Goal: Task Accomplishment & Management: Manage account settings

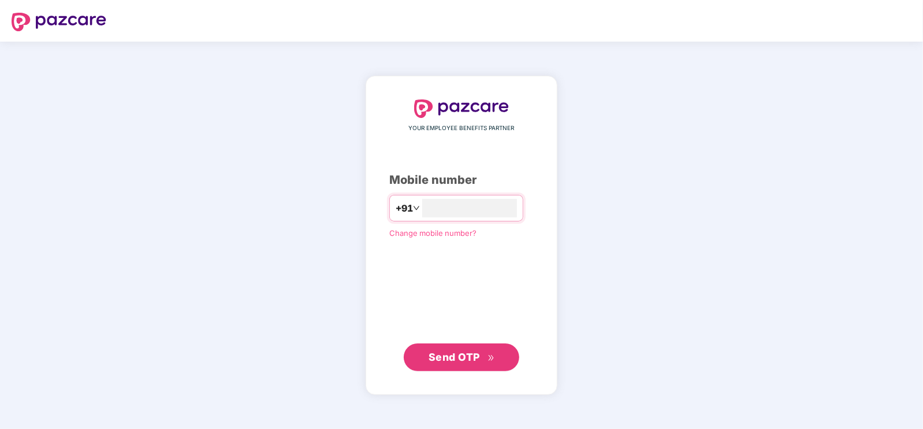
type input "**********"
click at [413, 371] on div "**********" at bounding box center [462, 235] width 192 height 319
click at [419, 368] on button "Send OTP" at bounding box center [462, 357] width 116 height 28
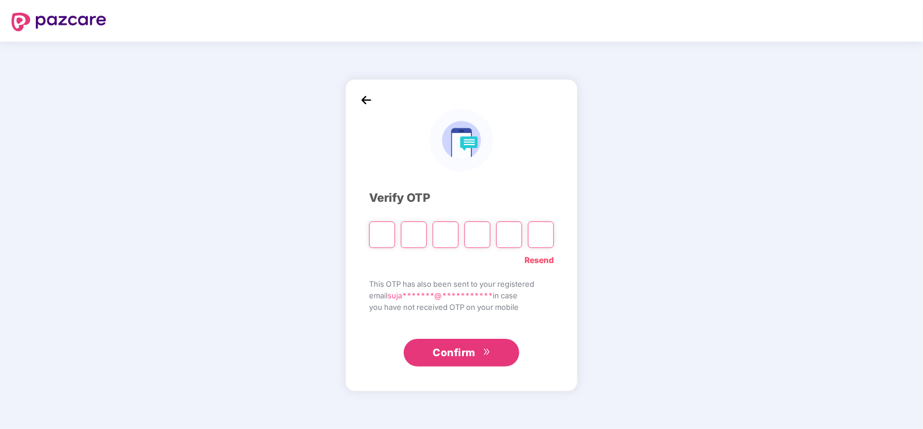
type input "*"
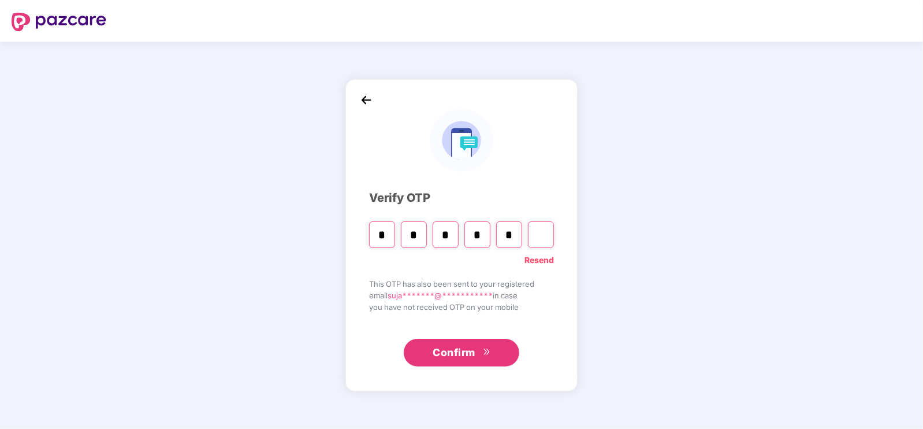
type input "*"
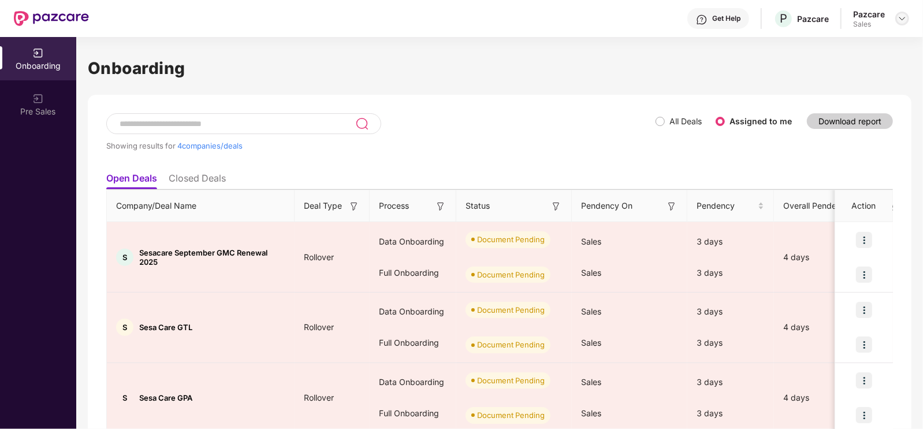
click at [904, 18] on img at bounding box center [902, 18] width 9 height 9
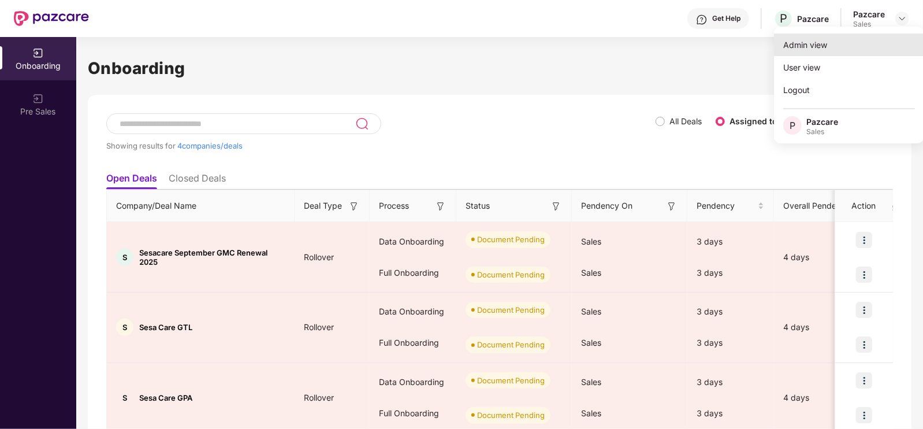
click at [831, 43] on div "Admin view" at bounding box center [849, 45] width 150 height 23
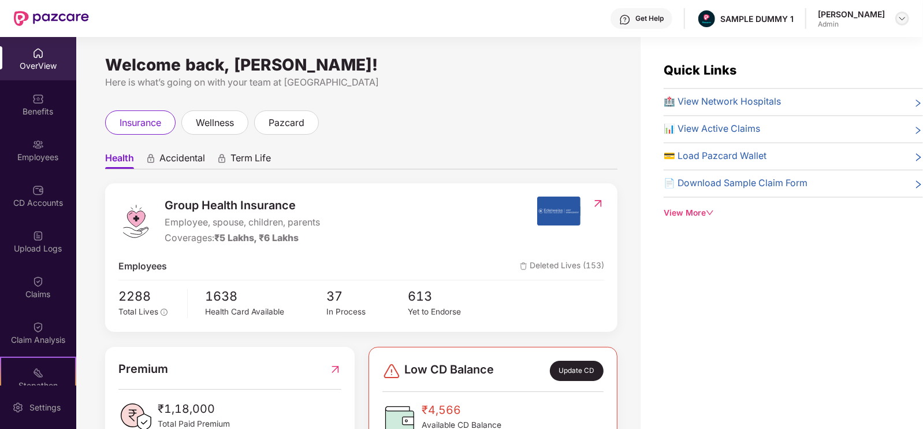
click at [905, 22] on img at bounding box center [902, 18] width 9 height 9
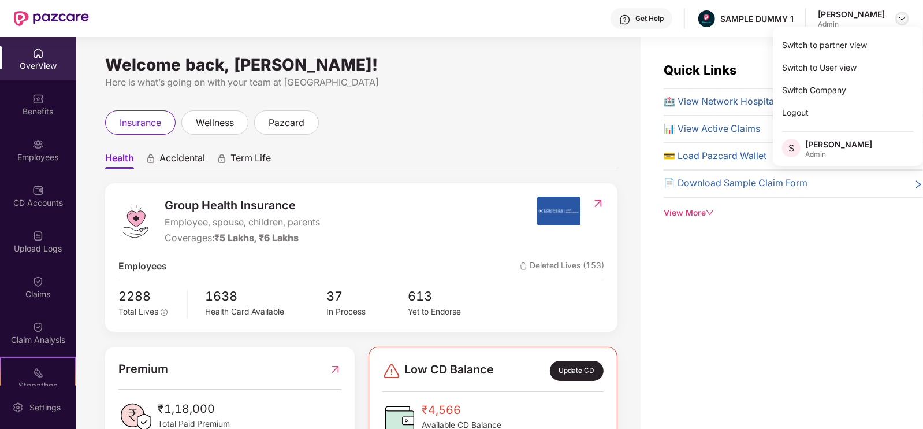
click at [898, 14] on img at bounding box center [902, 18] width 9 height 9
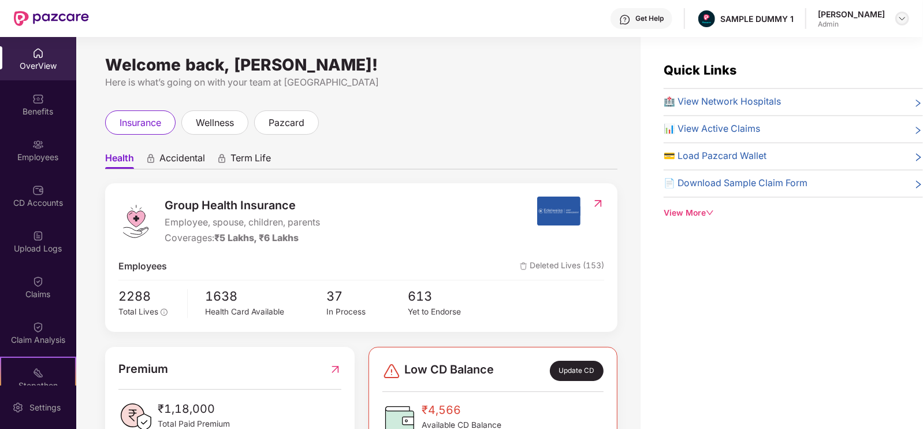
click at [901, 14] on img at bounding box center [902, 18] width 9 height 9
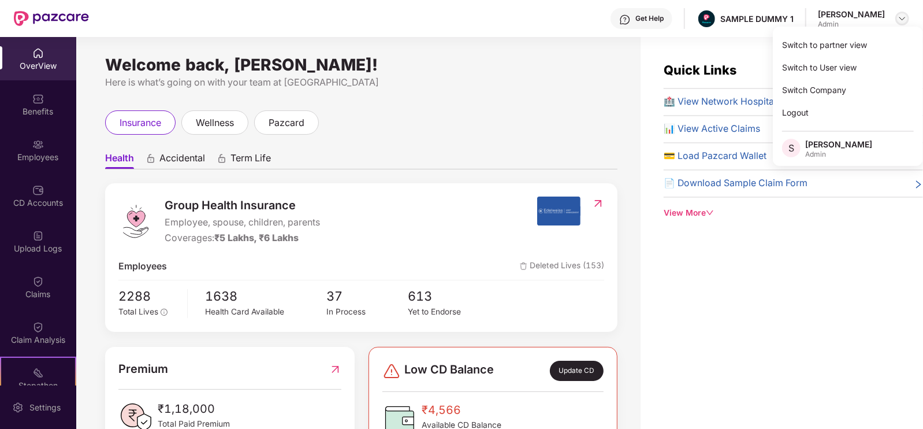
click at [900, 21] on img at bounding box center [902, 18] width 9 height 9
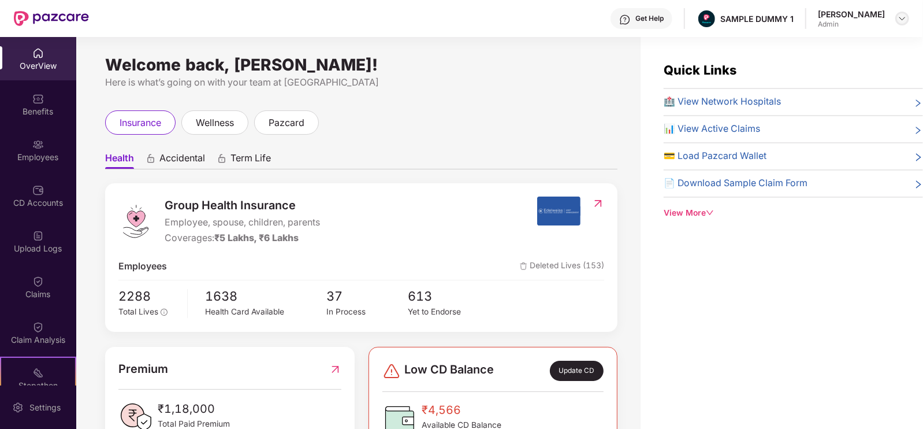
click at [903, 18] on img at bounding box center [902, 18] width 9 height 9
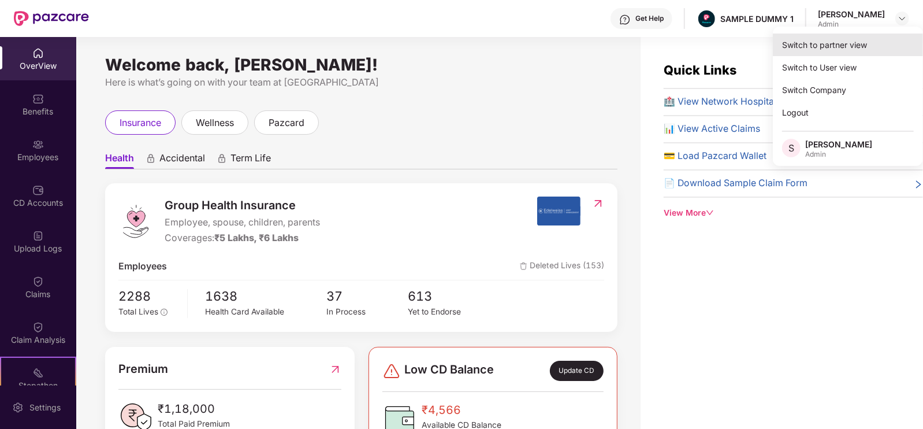
click at [864, 47] on div "Switch to partner view" at bounding box center [848, 45] width 150 height 23
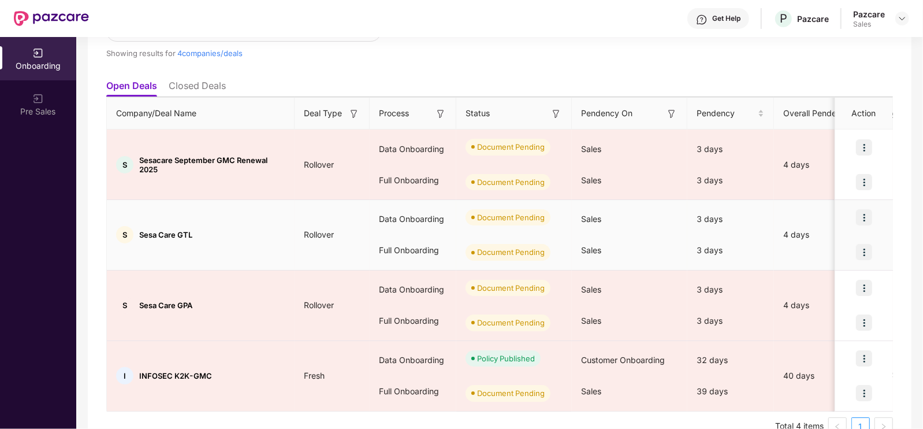
scroll to position [92, 0]
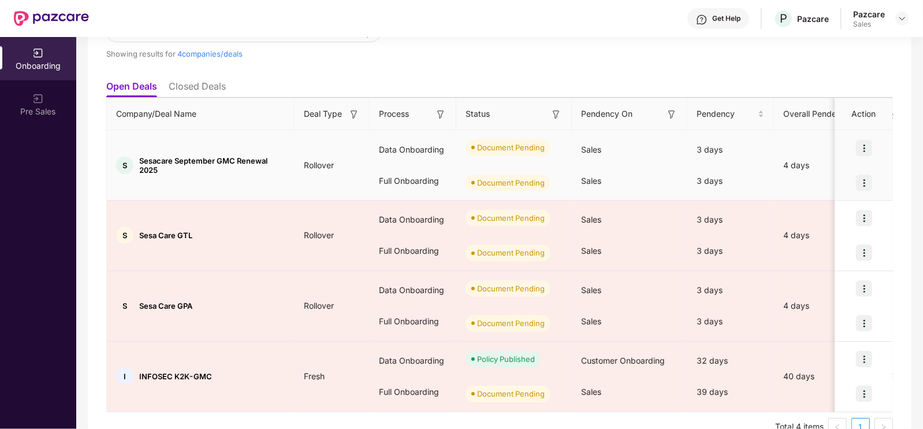
click at [864, 153] on img at bounding box center [864, 148] width 16 height 16
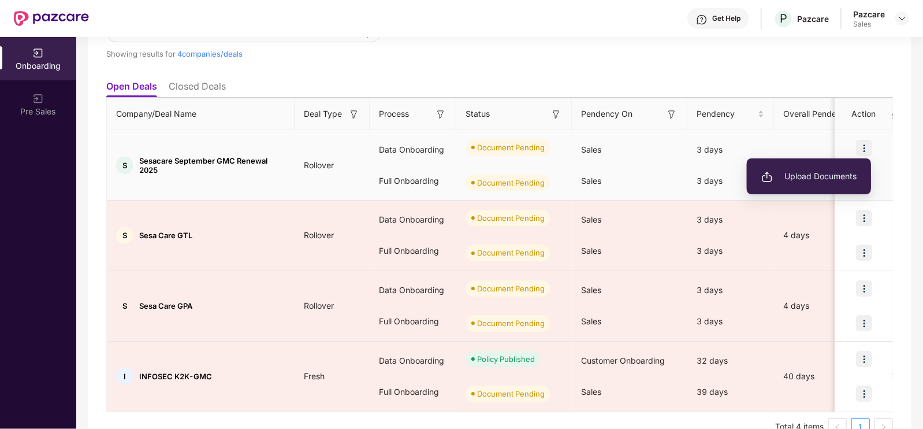
click at [816, 176] on span "Upload Documents" at bounding box center [809, 176] width 95 height 13
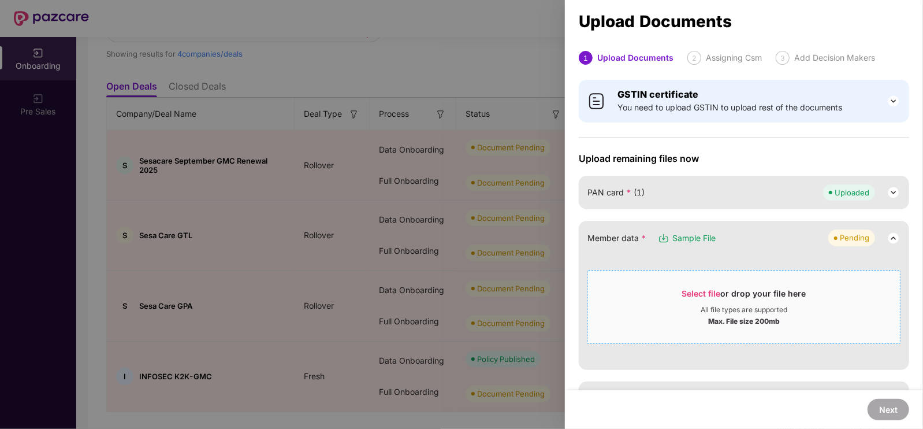
click at [701, 309] on div "All file types are supported" at bounding box center [744, 309] width 87 height 9
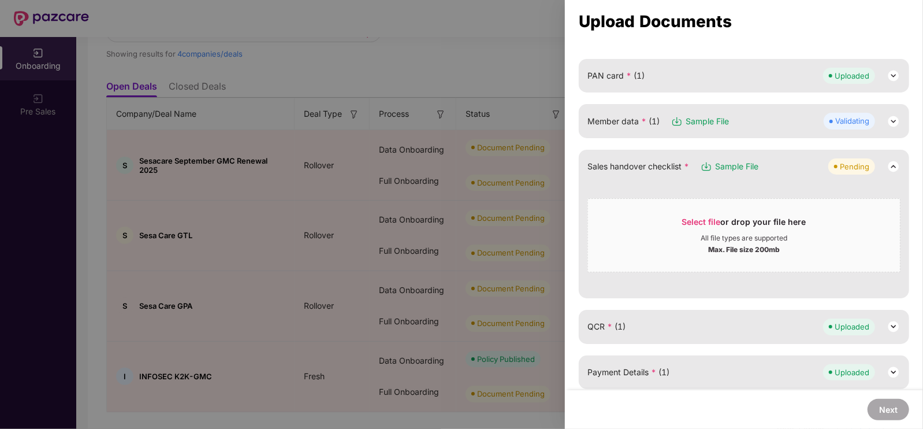
scroll to position [118, 0]
click at [537, 61] on div at bounding box center [461, 214] width 923 height 429
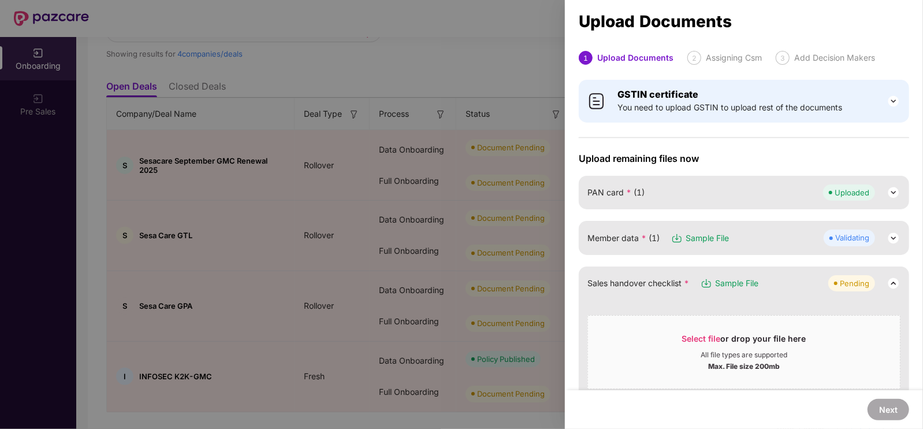
click at [521, 83] on div at bounding box center [461, 214] width 923 height 429
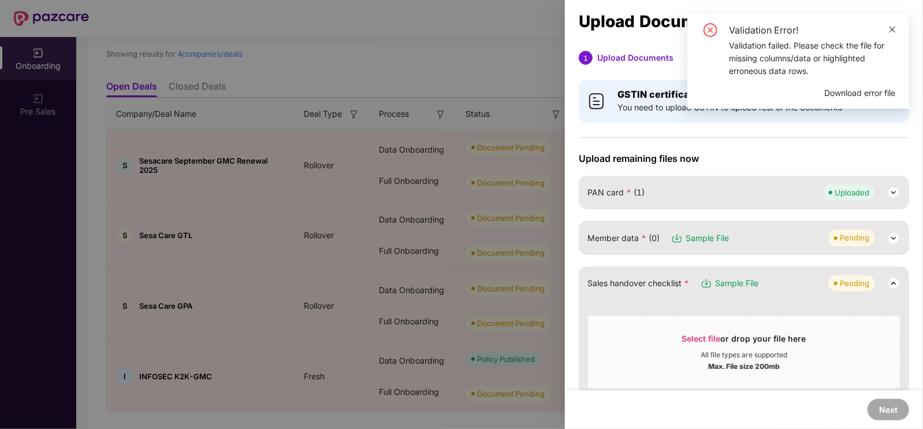
click at [894, 25] on icon "close" at bounding box center [893, 29] width 8 height 8
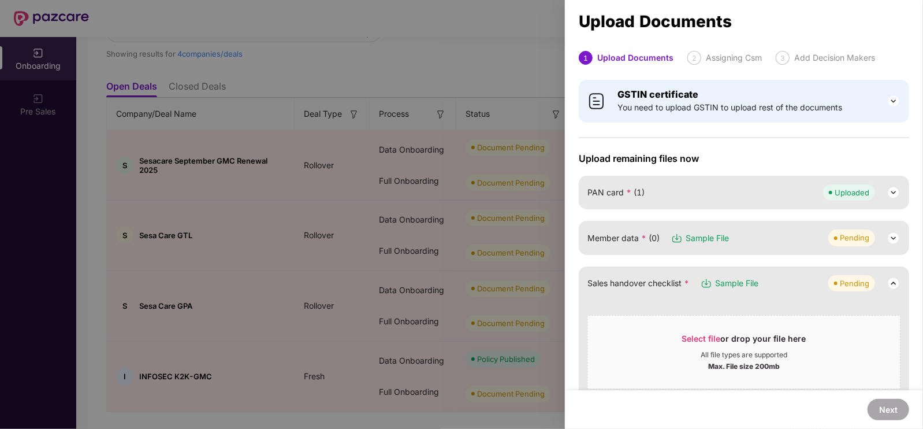
click at [890, 244] on img at bounding box center [894, 238] width 14 height 14
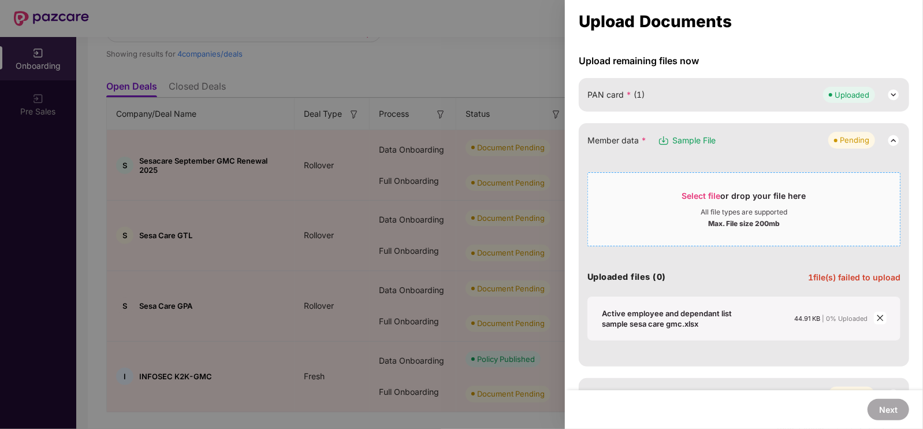
scroll to position [98, 0]
click at [882, 316] on icon "close" at bounding box center [881, 317] width 8 height 8
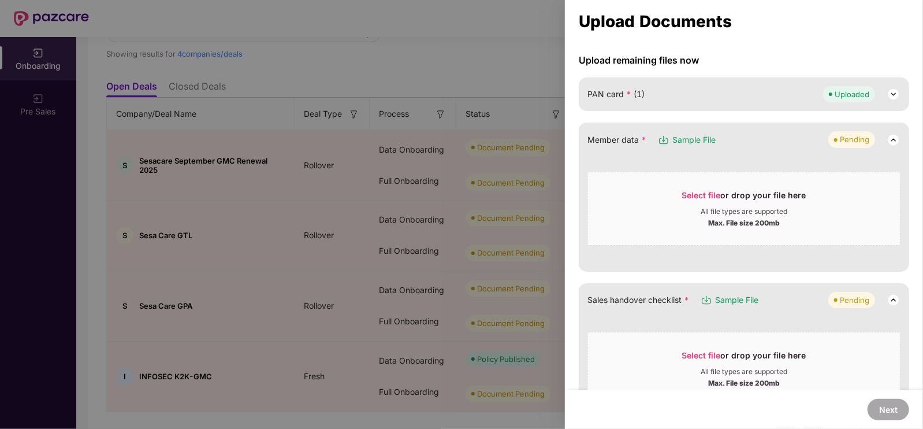
scroll to position [0, 0]
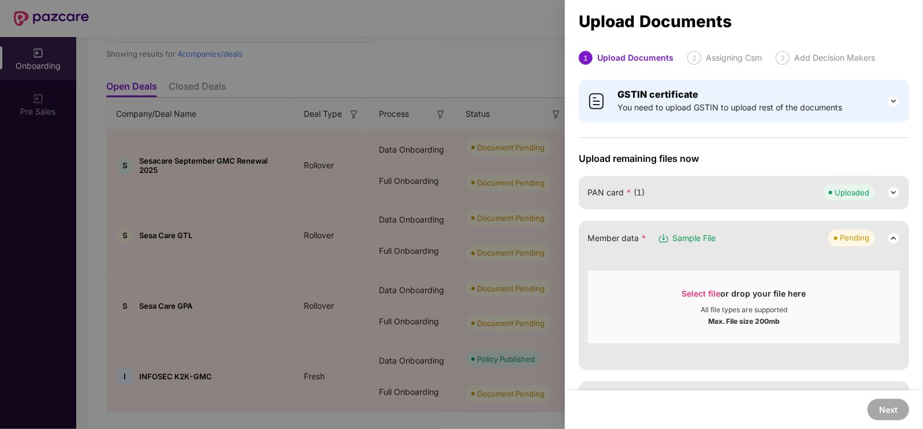
click at [484, 118] on div at bounding box center [461, 214] width 923 height 429
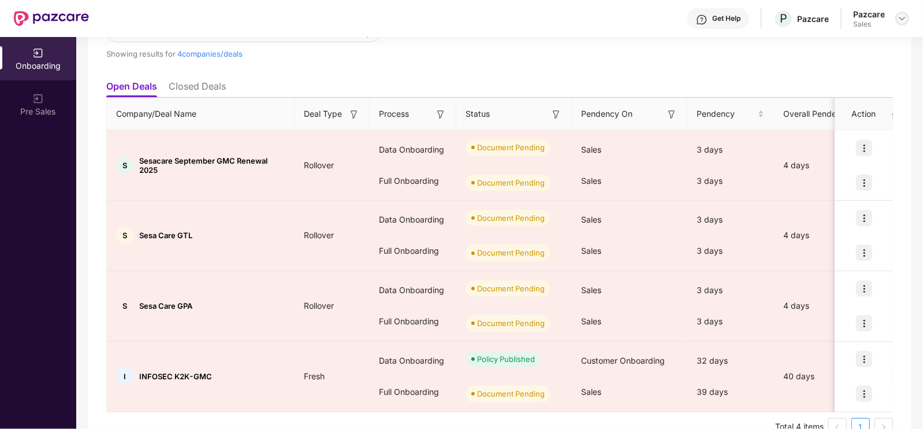
click at [903, 20] on img at bounding box center [902, 18] width 9 height 9
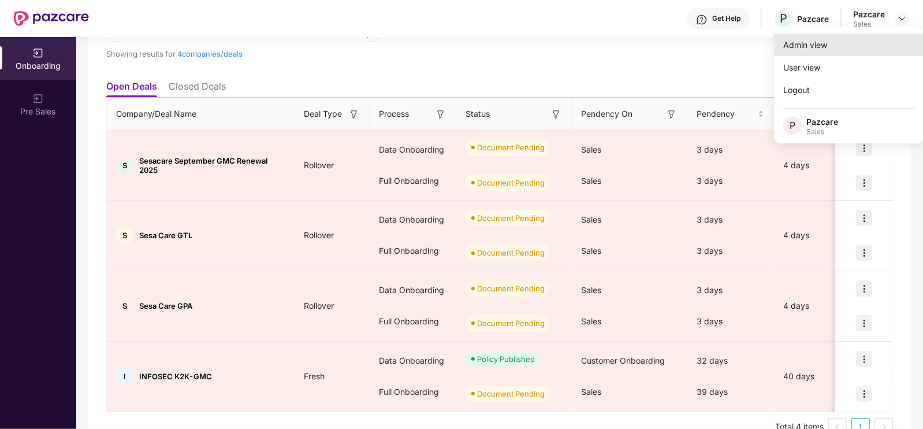
click at [858, 54] on div "Admin view" at bounding box center [849, 45] width 150 height 23
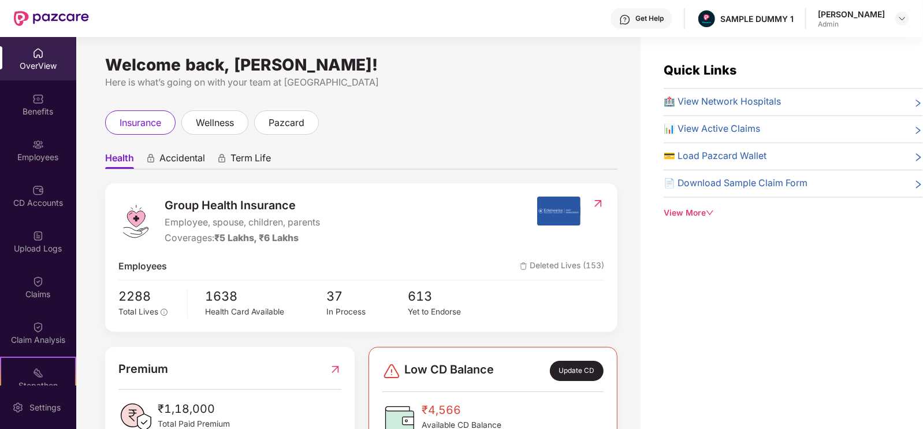
click at [185, 156] on span "Accidental" at bounding box center [182, 160] width 46 height 17
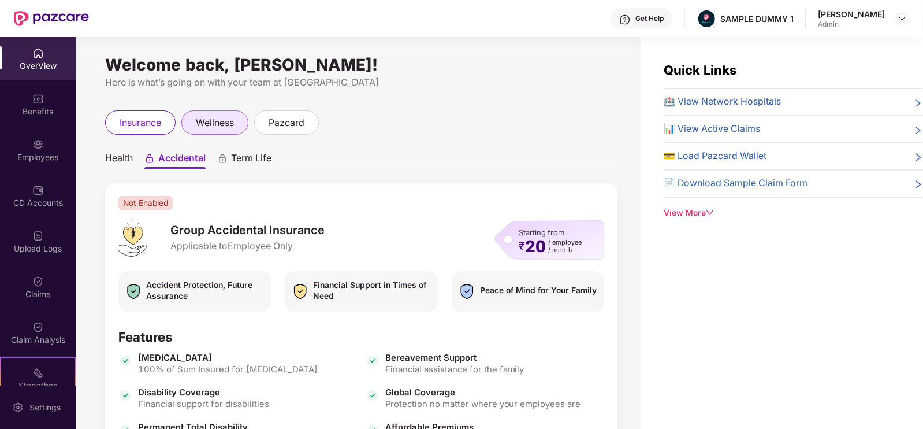
click at [231, 125] on span "wellness" at bounding box center [215, 123] width 38 height 14
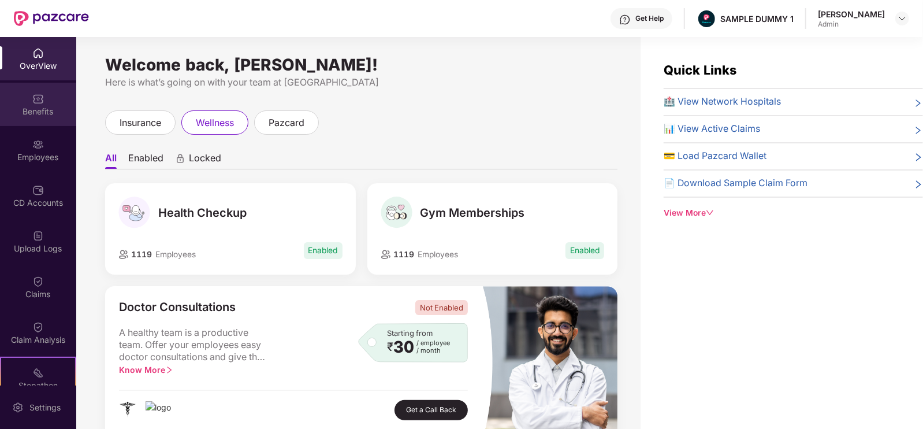
click at [34, 118] on div "Benefits" at bounding box center [38, 104] width 76 height 43
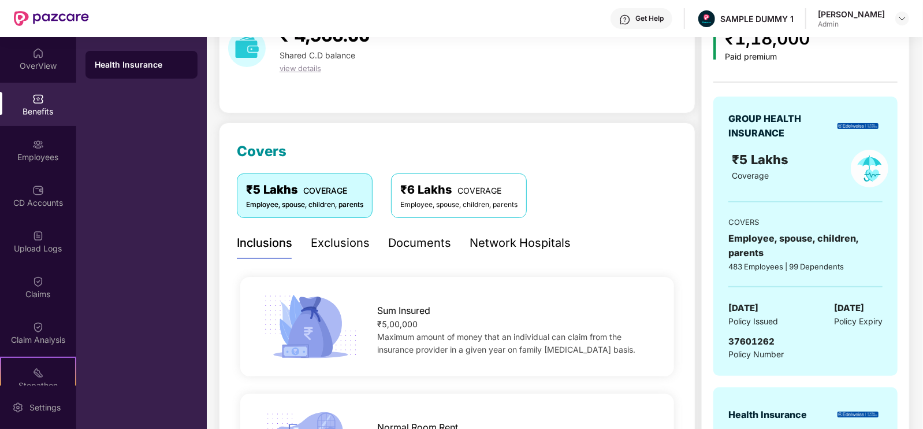
scroll to position [44, 0]
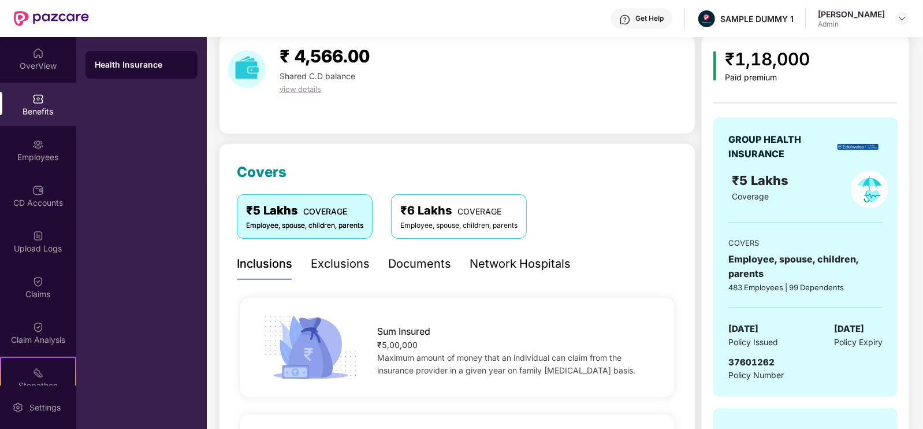
click at [320, 267] on div "Exclusions" at bounding box center [340, 264] width 59 height 18
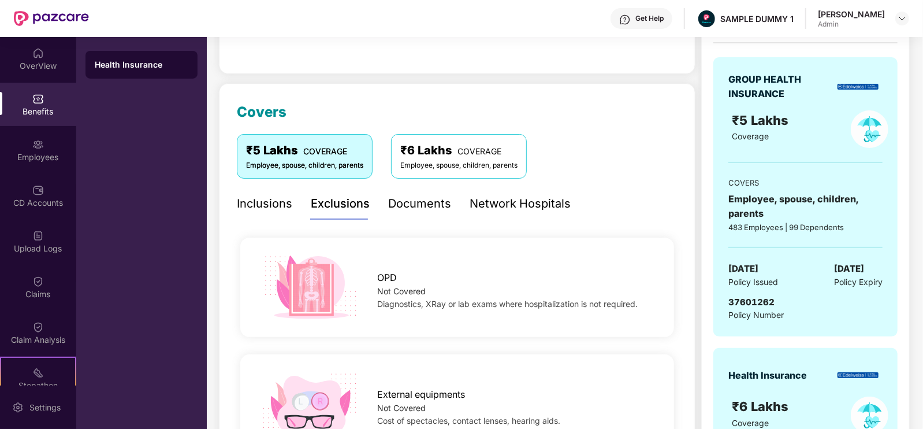
scroll to position [0, 0]
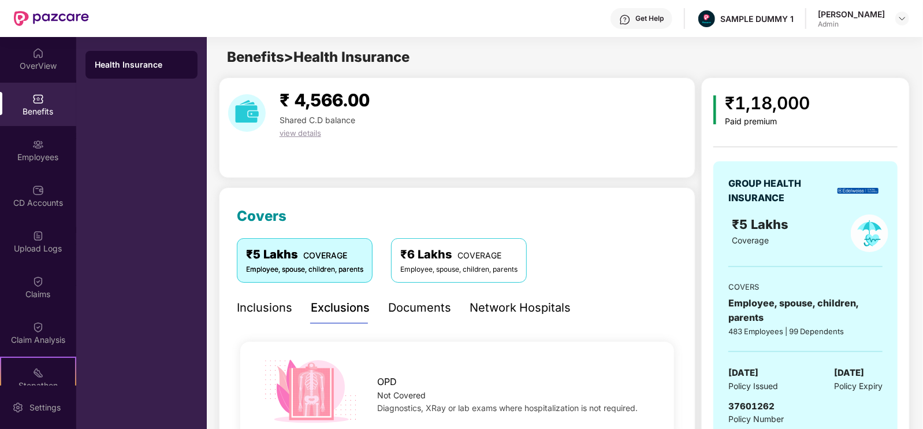
click at [418, 299] on div "Documents" at bounding box center [419, 308] width 63 height 18
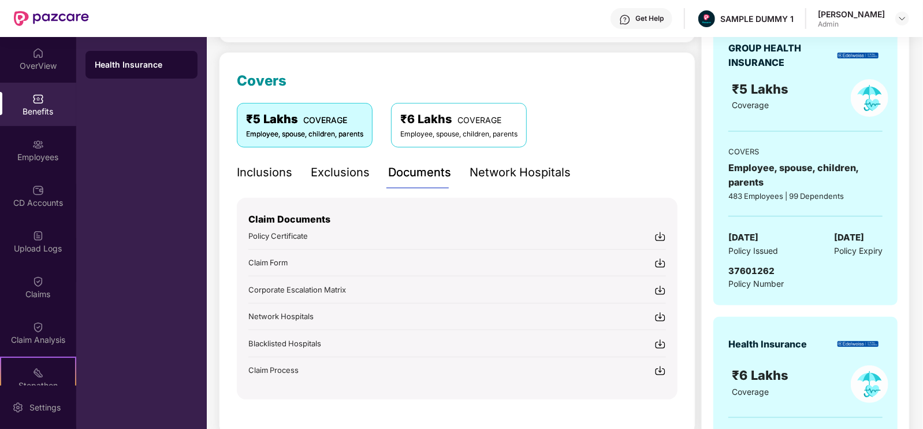
scroll to position [135, 0]
click at [543, 172] on div "Network Hospitals" at bounding box center [520, 173] width 101 height 18
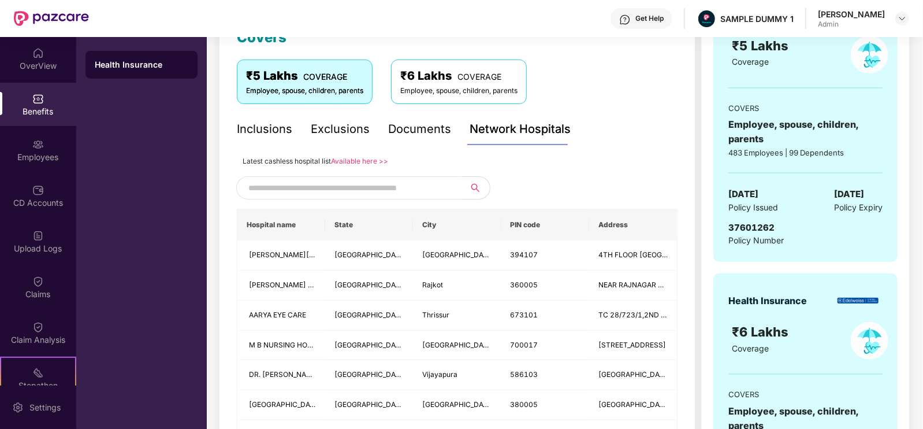
scroll to position [180, 0]
click at [409, 191] on input "text" at bounding box center [347, 186] width 198 height 17
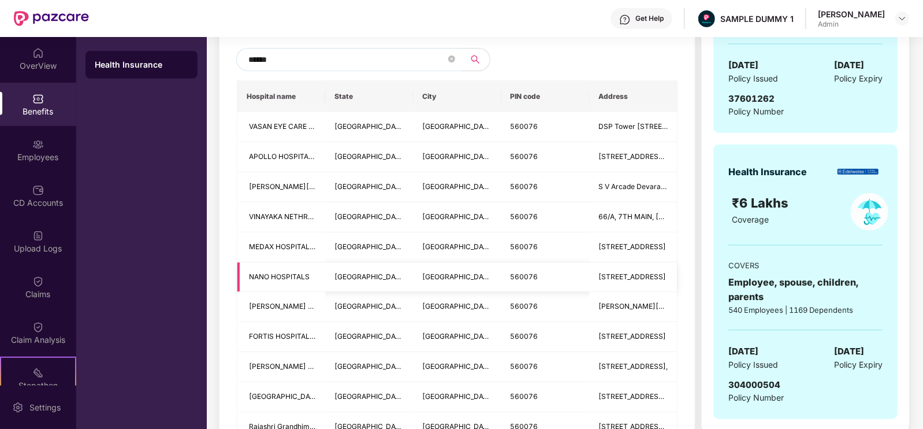
scroll to position [307, 0]
type input "******"
click at [56, 144] on div "Employees" at bounding box center [38, 149] width 76 height 43
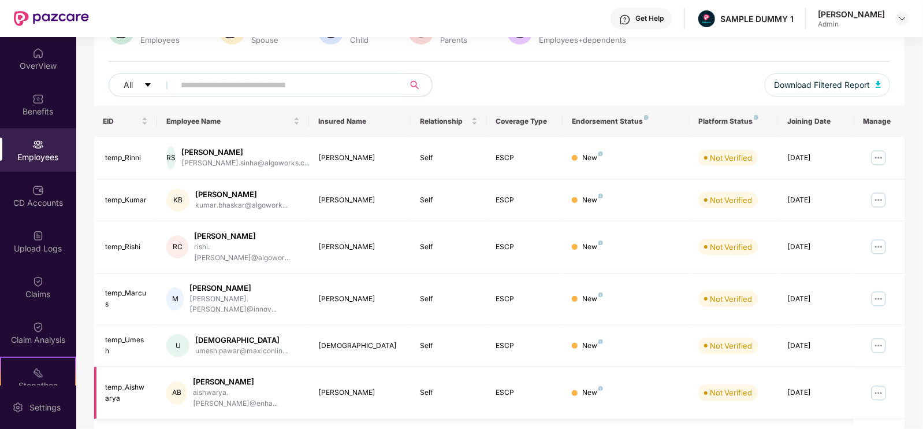
scroll to position [0, 0]
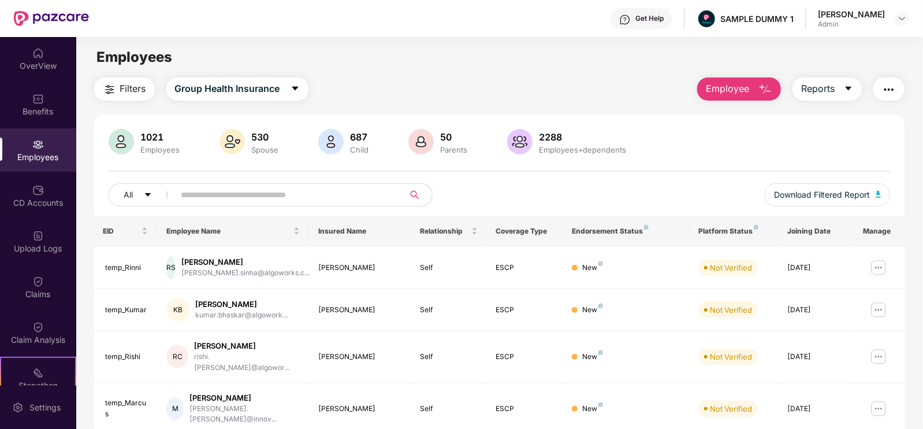
click at [742, 87] on span "Employee" at bounding box center [727, 88] width 43 height 14
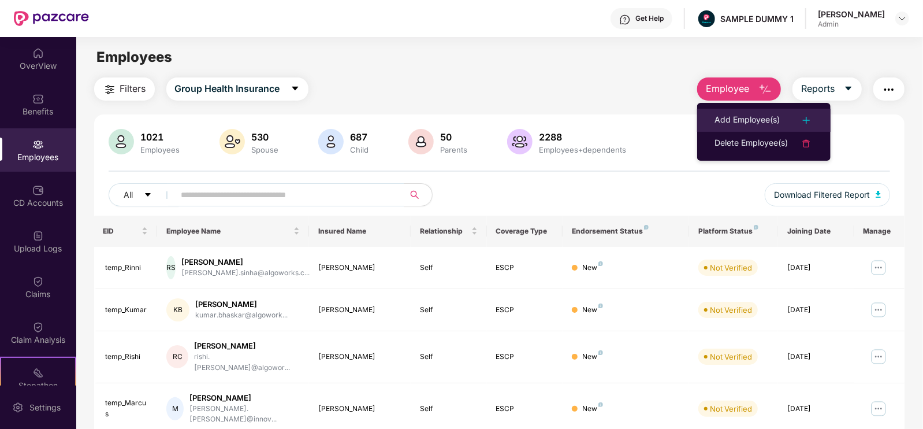
click at [749, 116] on div "Add Employee(s)" at bounding box center [747, 120] width 65 height 14
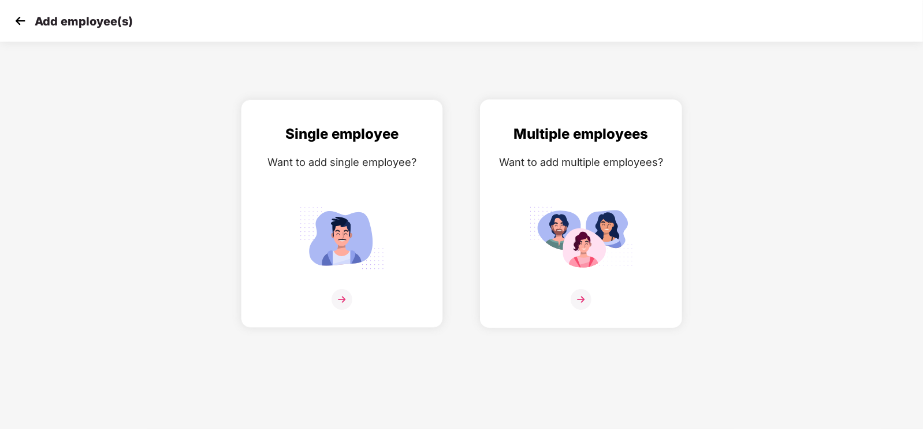
click at [544, 242] on img at bounding box center [581, 238] width 104 height 72
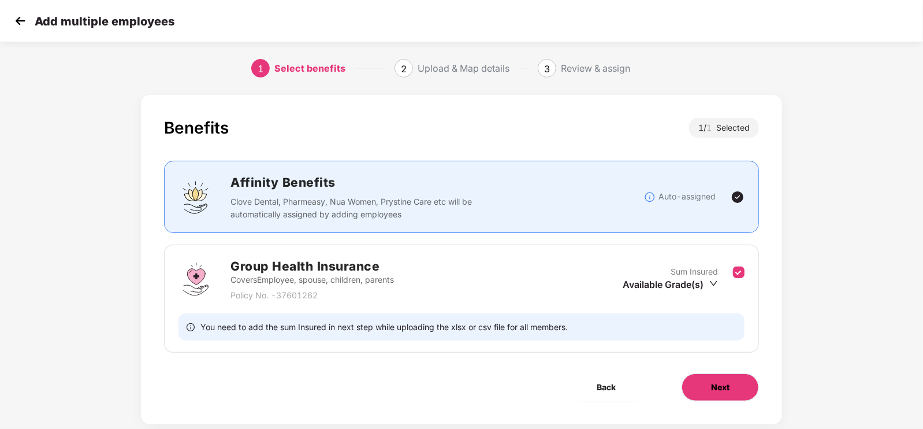
click at [696, 389] on button "Next" at bounding box center [720, 387] width 77 height 28
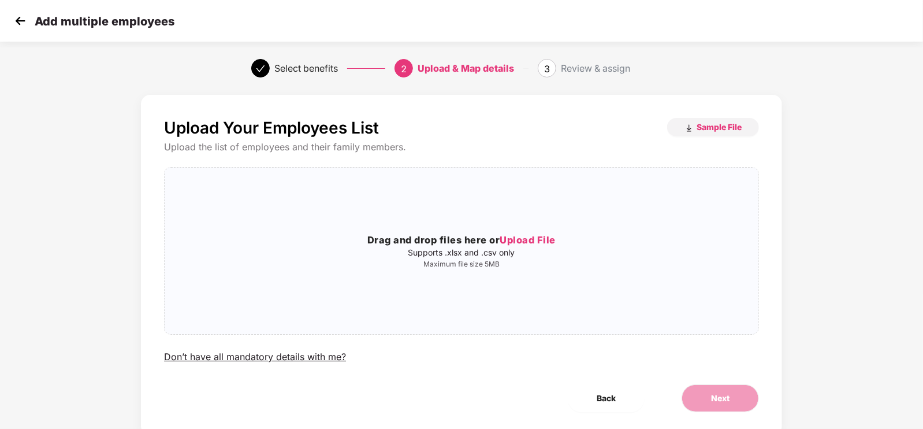
click at [14, 29] on img at bounding box center [20, 20] width 17 height 17
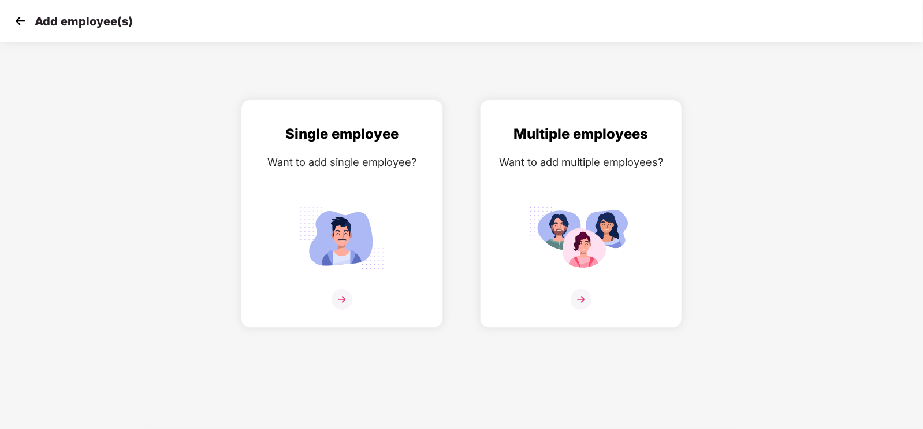
click at [14, 29] on img at bounding box center [20, 20] width 17 height 17
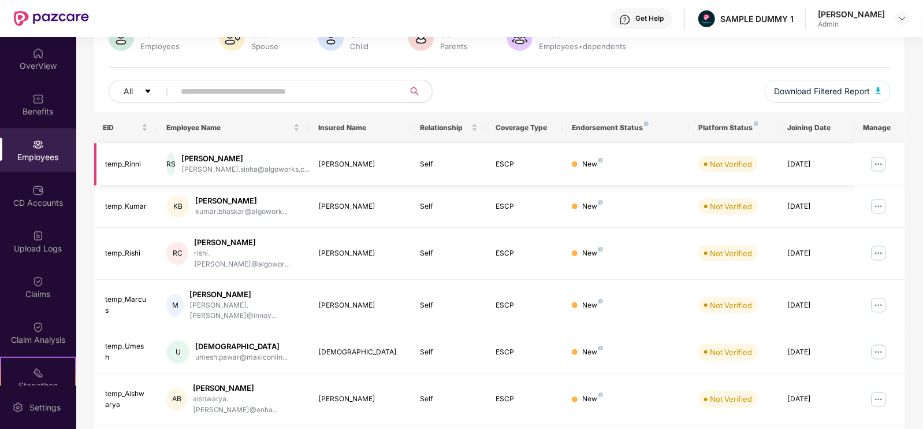
scroll to position [136, 0]
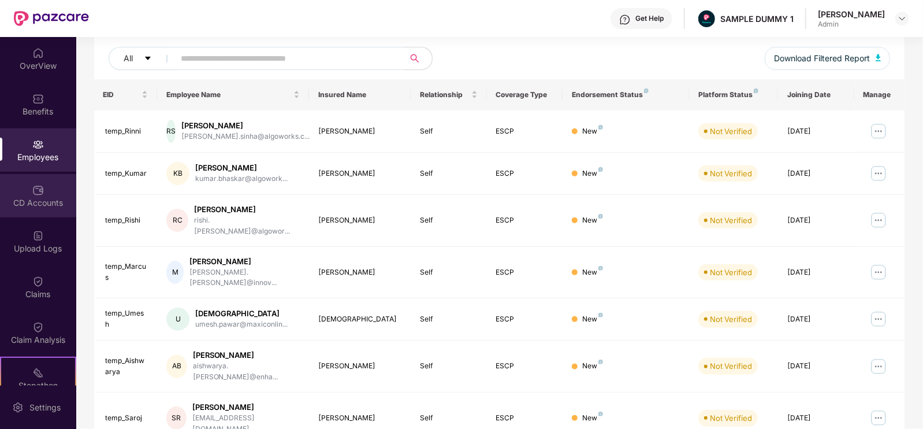
click at [40, 202] on div "CD Accounts" at bounding box center [38, 203] width 76 height 12
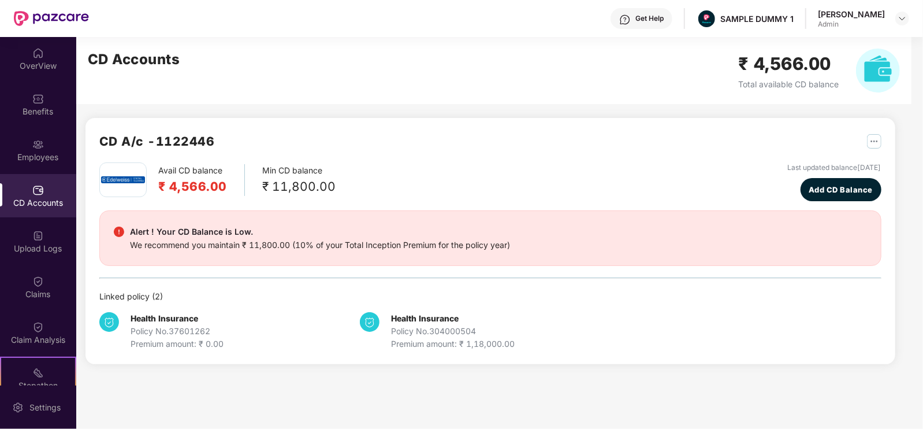
scroll to position [0, 0]
click at [809, 186] on span "Add CD Balance" at bounding box center [841, 190] width 64 height 12
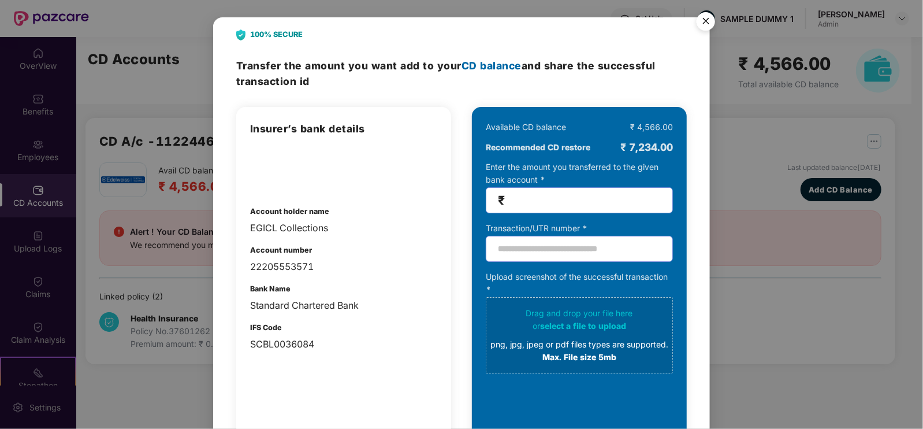
click at [707, 21] on img "Close" at bounding box center [706, 23] width 32 height 32
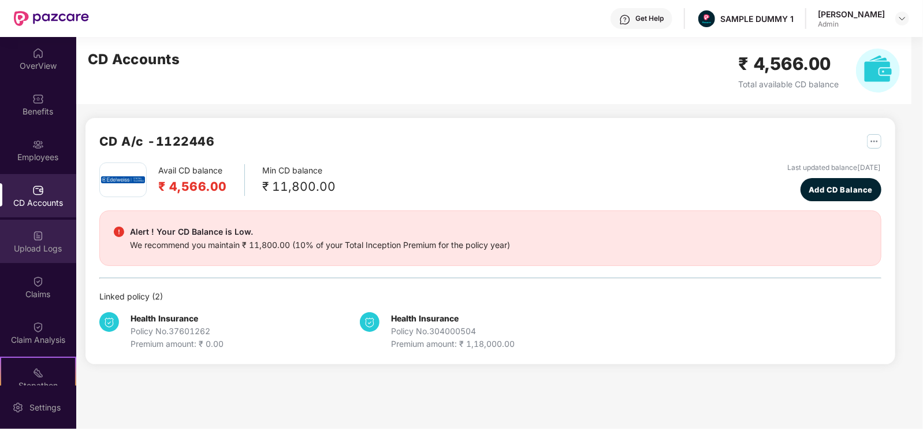
click at [38, 251] on div "Upload Logs" at bounding box center [38, 249] width 76 height 12
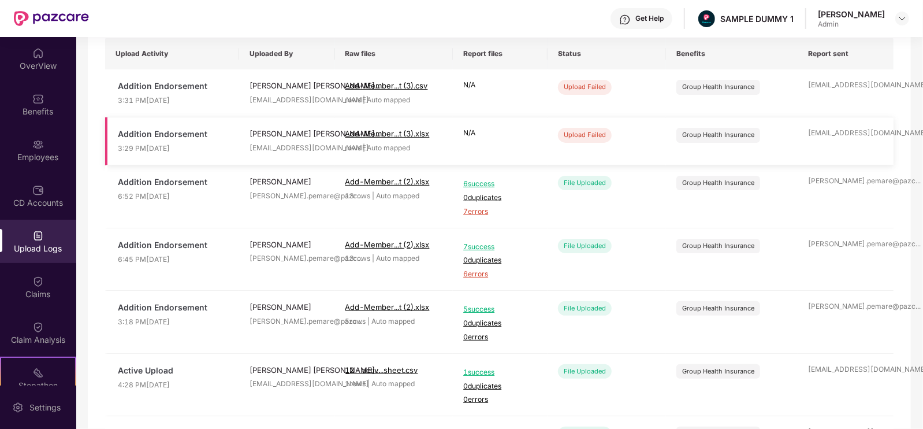
scroll to position [95, 0]
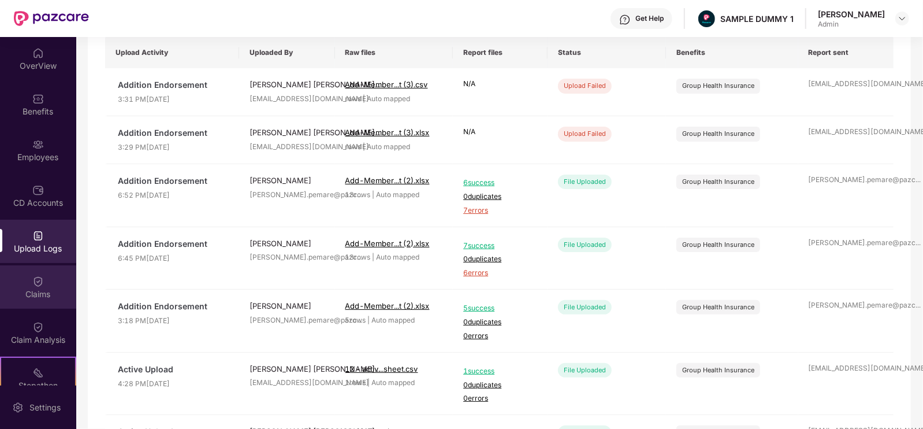
click at [46, 284] on div "Claims" at bounding box center [38, 286] width 76 height 43
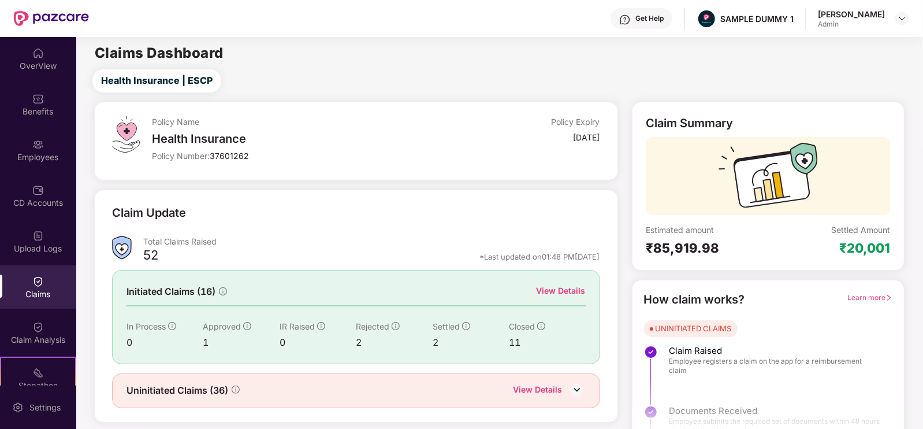
scroll to position [23, 0]
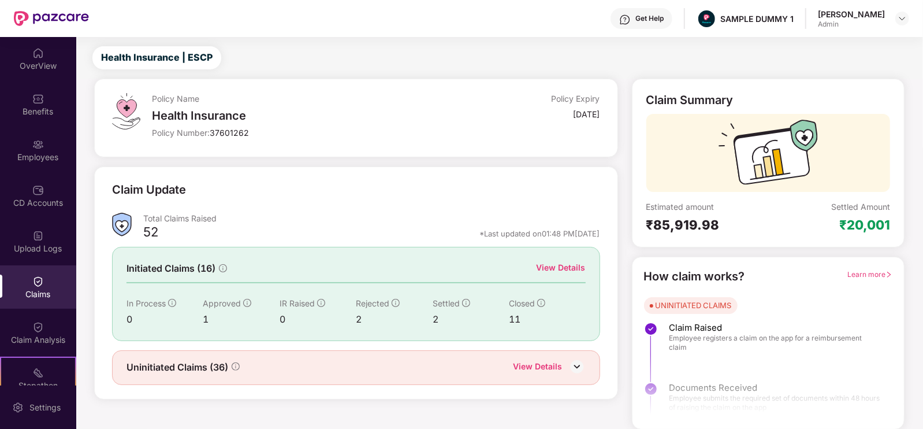
click at [566, 270] on div "View Details" at bounding box center [561, 267] width 49 height 13
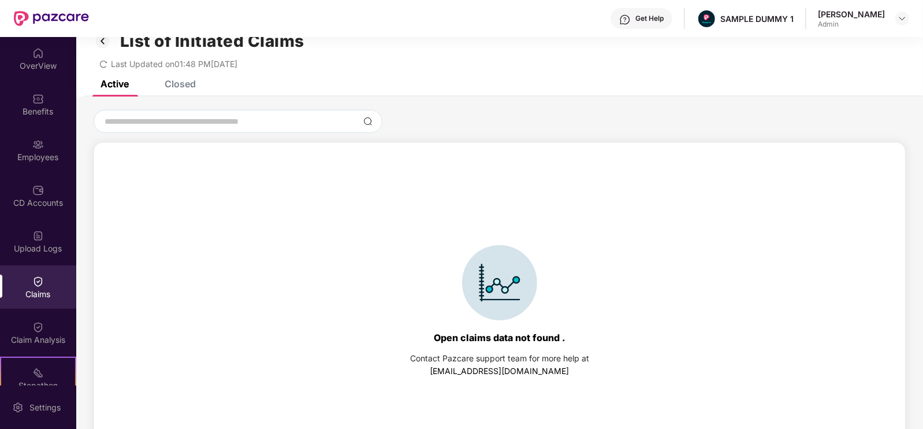
click at [179, 87] on div "Closed" at bounding box center [180, 84] width 31 height 12
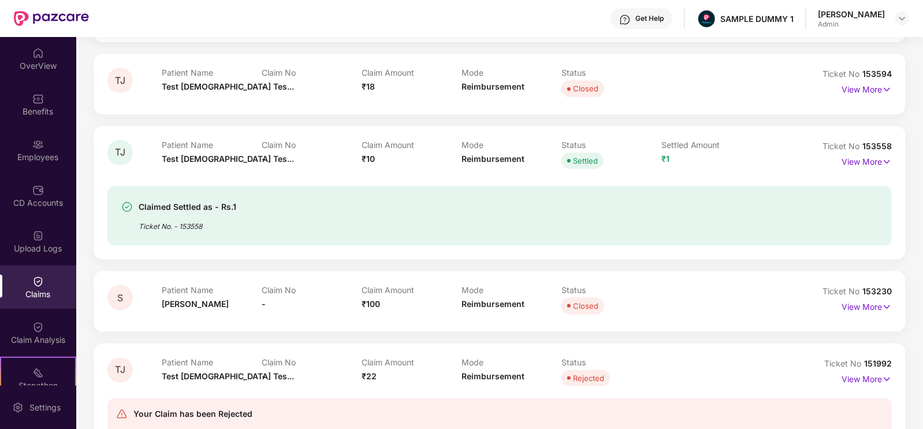
scroll to position [184, 0]
click at [859, 162] on p "View More" at bounding box center [867, 160] width 50 height 16
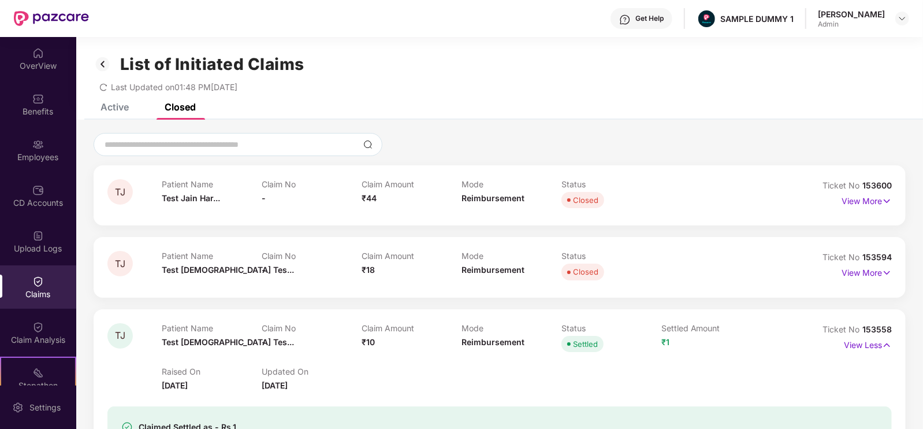
scroll to position [56, 0]
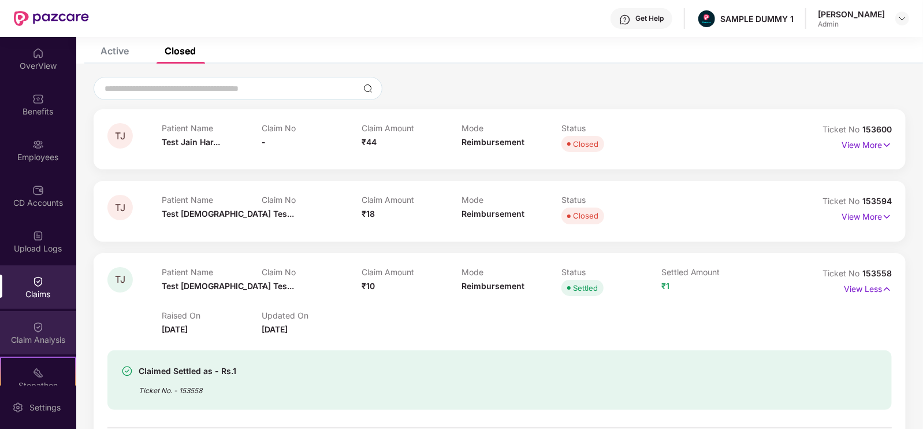
click at [39, 335] on div "Claim Analysis" at bounding box center [38, 340] width 76 height 12
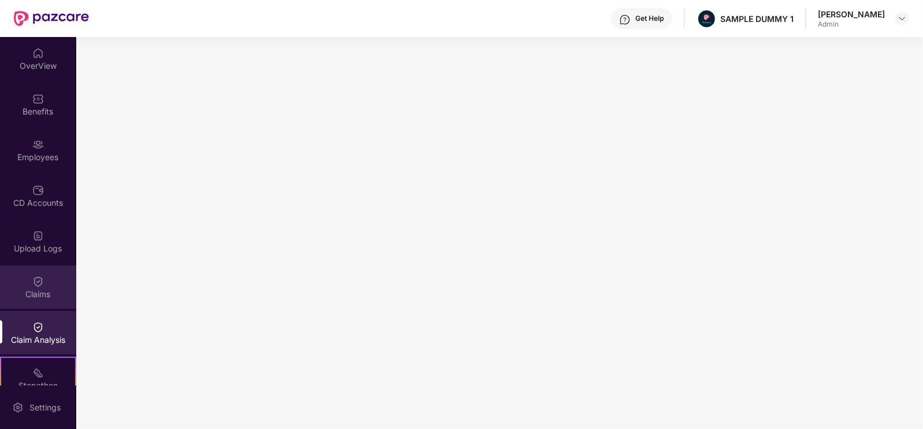
scroll to position [154, 0]
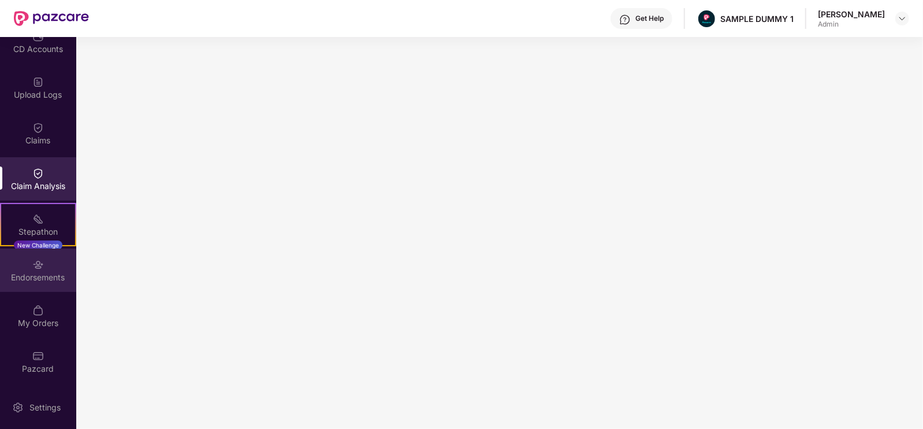
click at [46, 281] on div "Endorsements" at bounding box center [38, 278] width 76 height 12
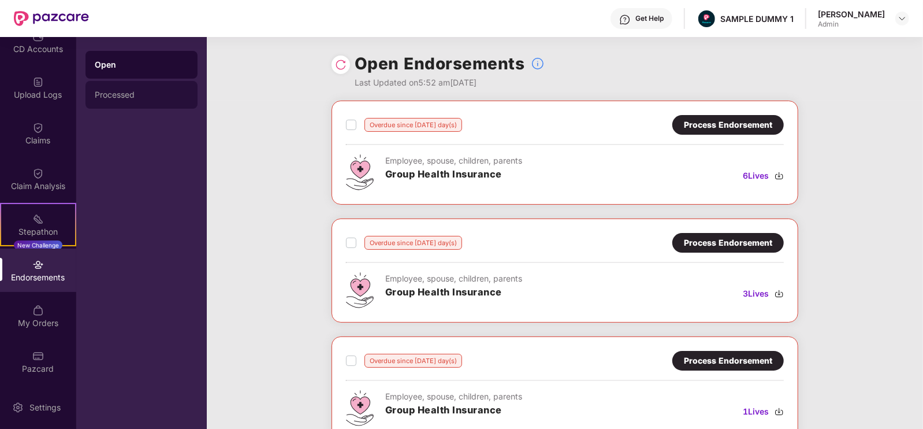
click at [140, 83] on div "Processed" at bounding box center [142, 95] width 112 height 28
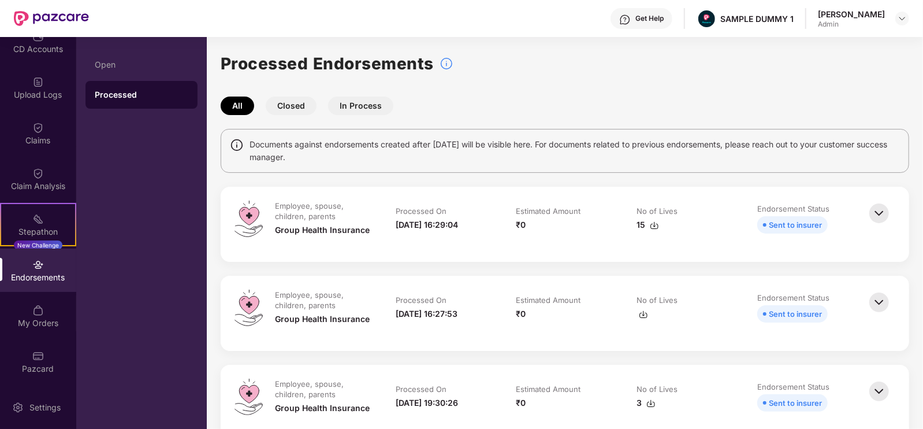
click at [299, 112] on button "Closed" at bounding box center [291, 105] width 51 height 18
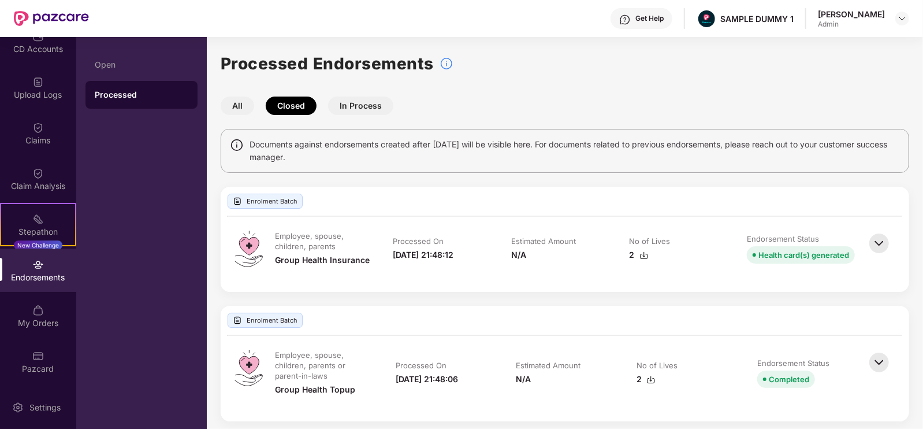
click at [384, 103] on button "In Process" at bounding box center [360, 105] width 65 height 18
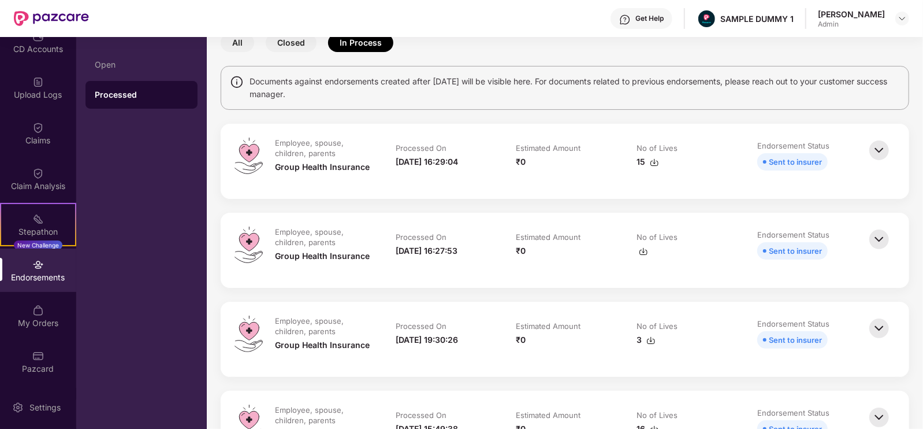
scroll to position [63, 0]
click at [59, 315] on div "My Orders" at bounding box center [38, 315] width 76 height 43
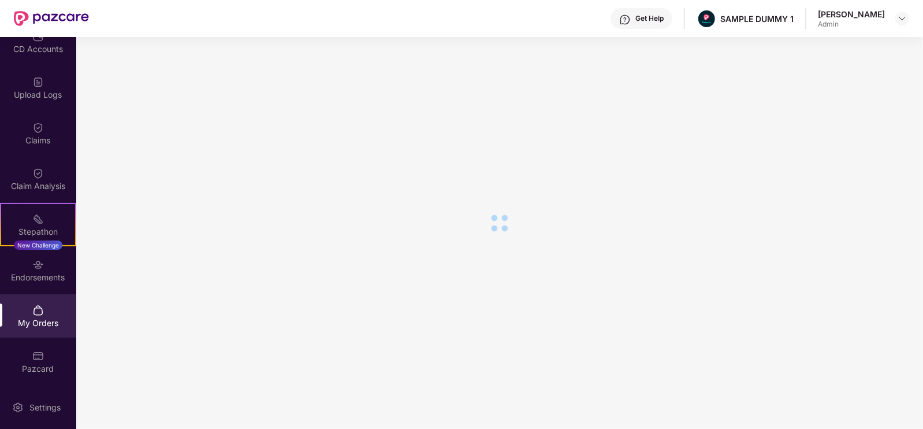
scroll to position [50, 0]
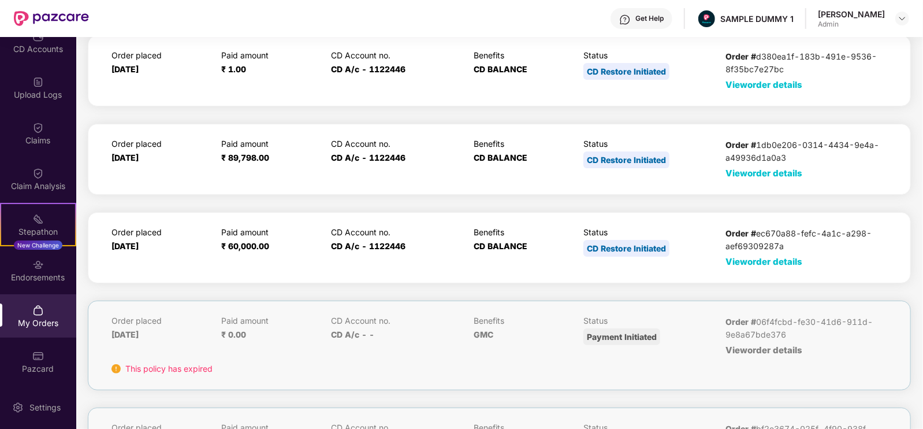
click at [741, 261] on span "View order details" at bounding box center [764, 261] width 77 height 11
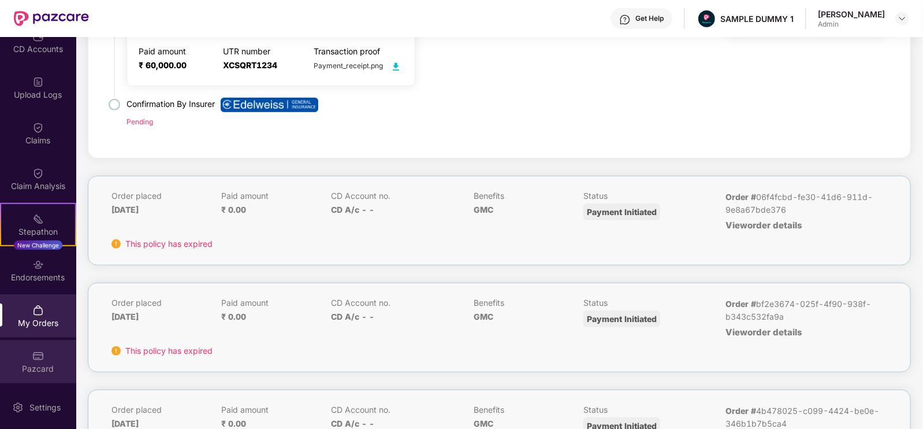
scroll to position [399, 0]
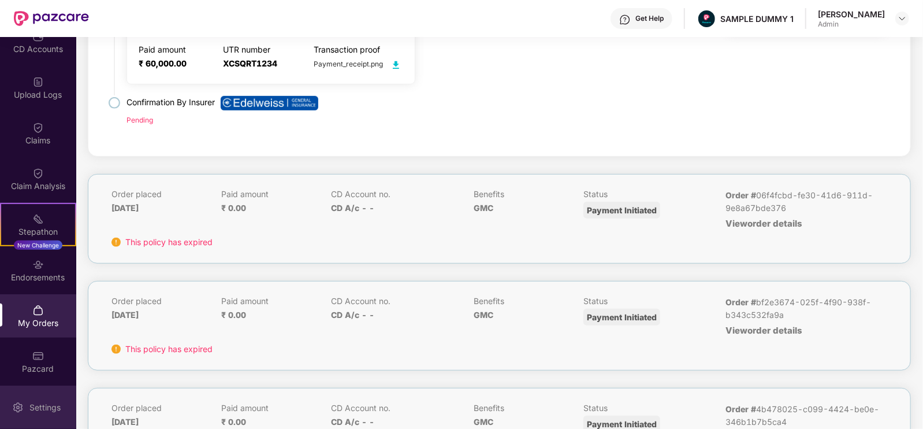
click at [40, 400] on div "Settings" at bounding box center [38, 406] width 76 height 43
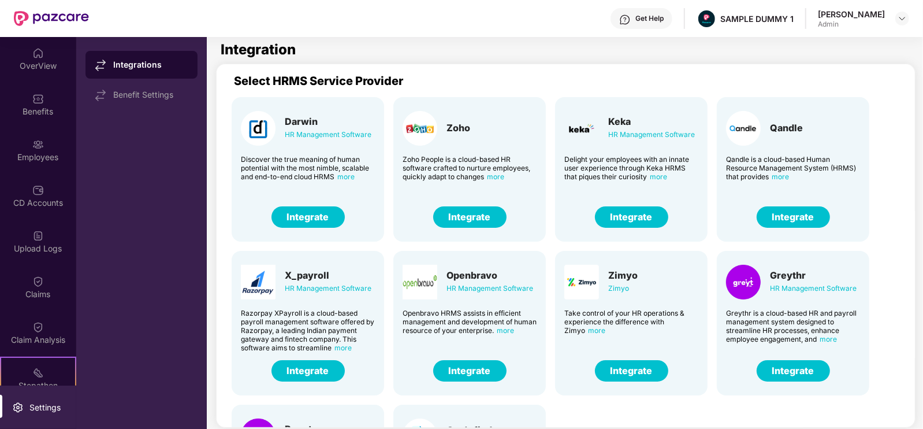
scroll to position [0, 8]
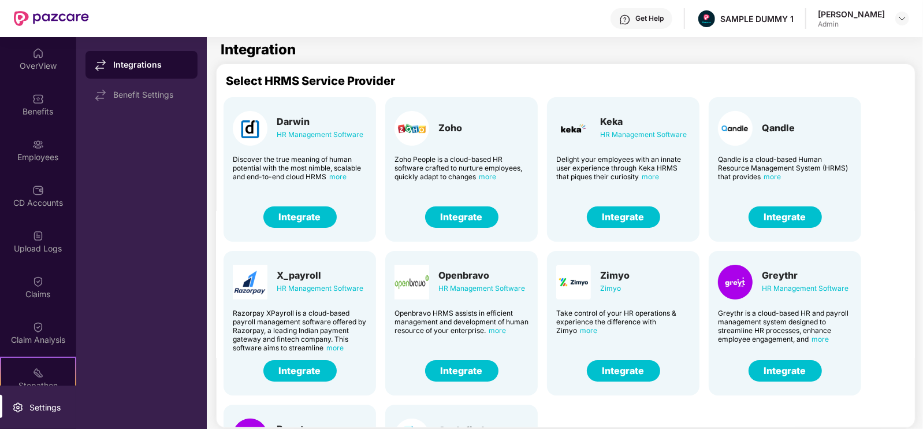
click at [662, 22] on div "Get Help" at bounding box center [650, 18] width 28 height 9
click at [12, 63] on div "OverView" at bounding box center [38, 66] width 76 height 12
